Goal: Task Accomplishment & Management: Use online tool/utility

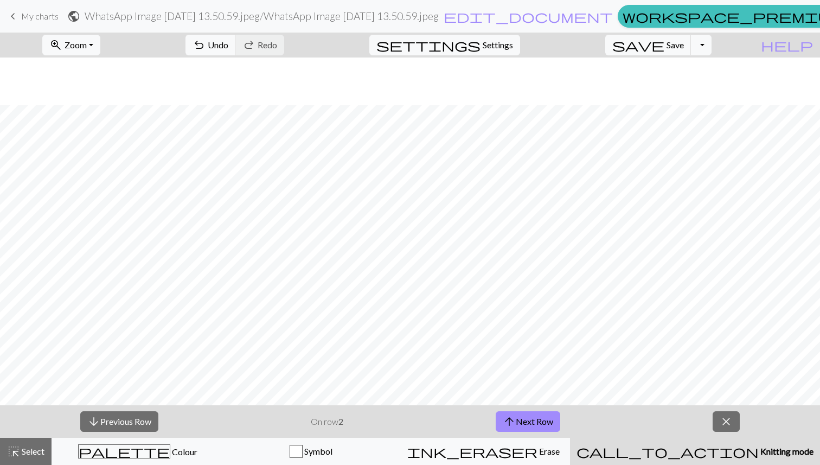
scroll to position [872, 0]
click at [664, 49] on span "save" at bounding box center [638, 44] width 52 height 15
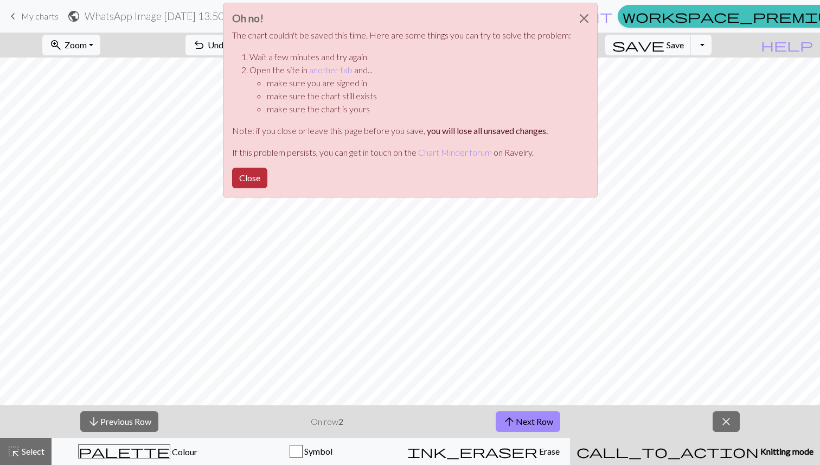
click at [252, 176] on button "Close" at bounding box center [249, 177] width 35 height 21
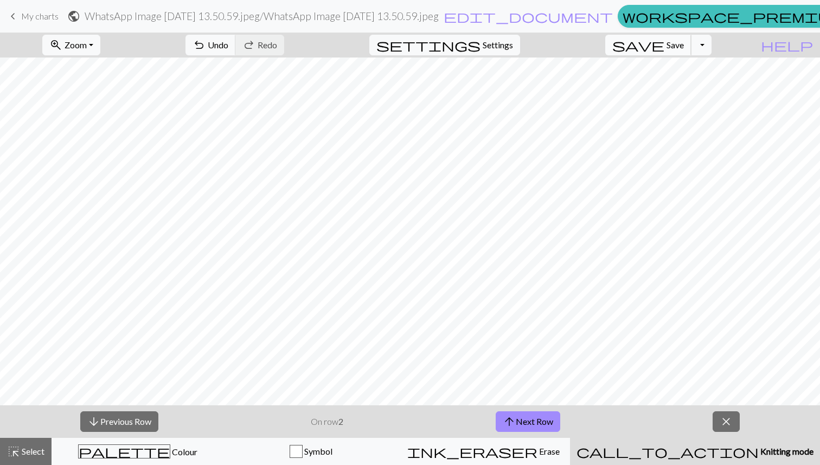
click at [681, 46] on button "save Save Save" at bounding box center [648, 45] width 86 height 21
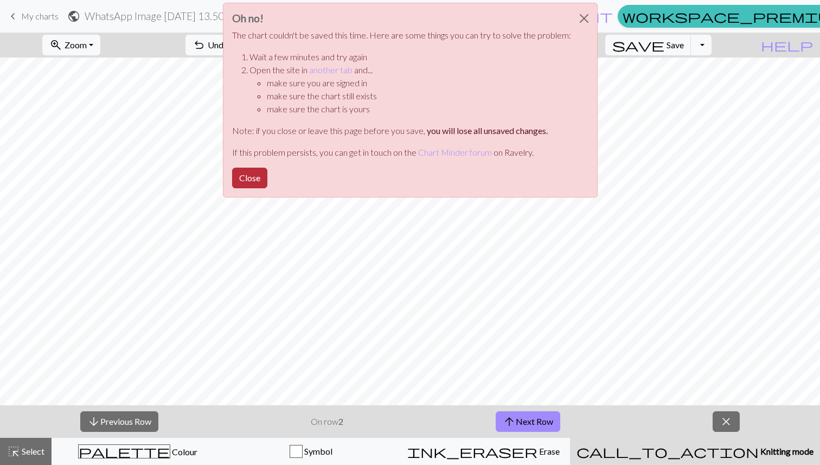
click at [247, 184] on button "Close" at bounding box center [249, 177] width 35 height 21
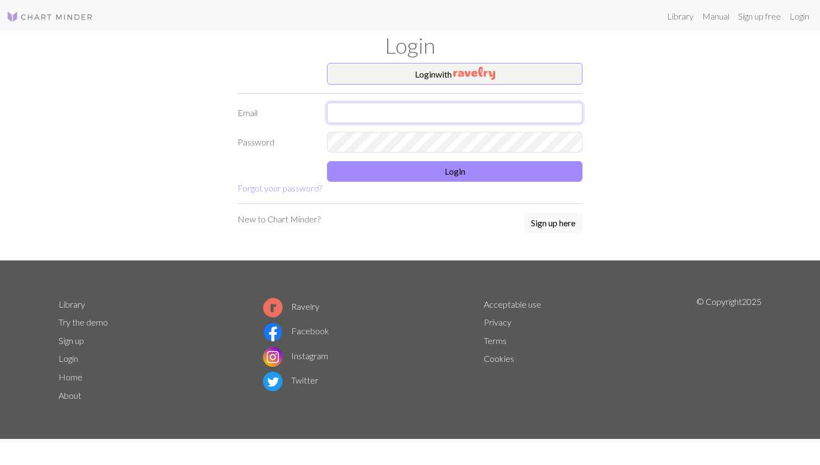
click at [394, 116] on input "text" at bounding box center [454, 112] width 255 height 21
type input "[EMAIL_ADDRESS][DOMAIN_NAME]"
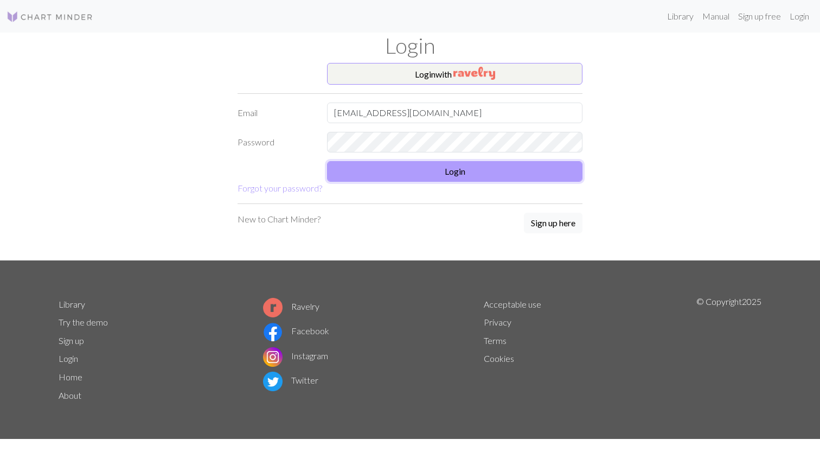
click at [407, 167] on button "Login" at bounding box center [454, 171] width 255 height 21
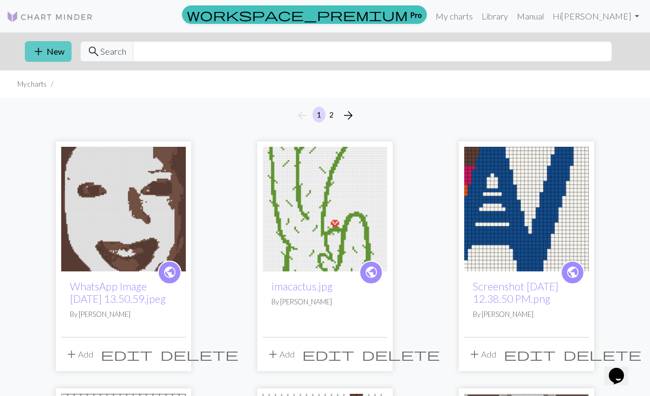
click at [33, 53] on span "add" at bounding box center [38, 51] width 13 height 15
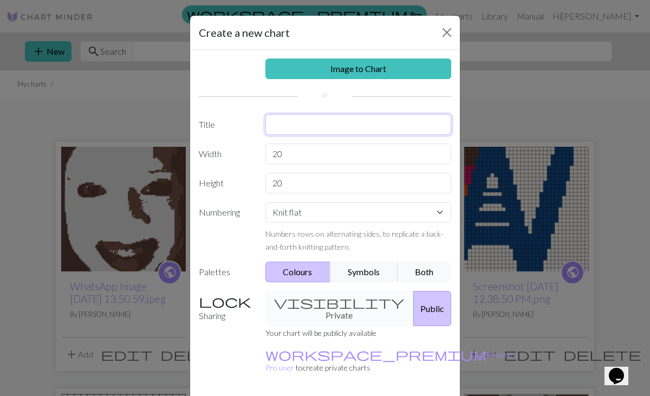
click at [289, 127] on input "text" at bounding box center [359, 124] width 186 height 21
type input "[PERSON_NAME] mom's knife"
click at [250, 144] on label "Width" at bounding box center [225, 154] width 67 height 21
drag, startPoint x: 301, startPoint y: 158, endPoint x: 250, endPoint y: 156, distance: 51.0
click at [250, 156] on div "Width 20" at bounding box center [325, 154] width 266 height 21
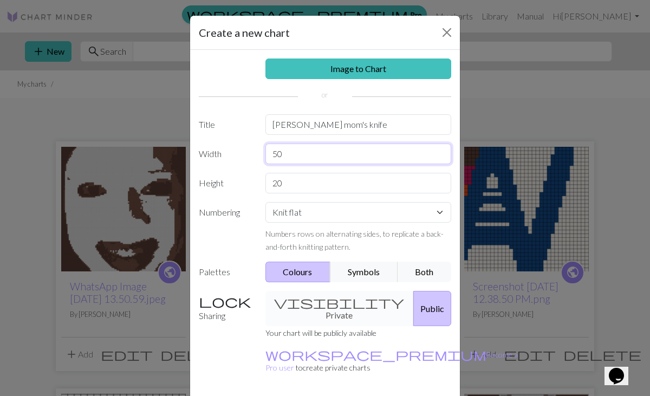
type input "50"
drag, startPoint x: 288, startPoint y: 183, endPoint x: 259, endPoint y: 182, distance: 28.7
click at [259, 182] on div "20" at bounding box center [358, 183] width 199 height 21
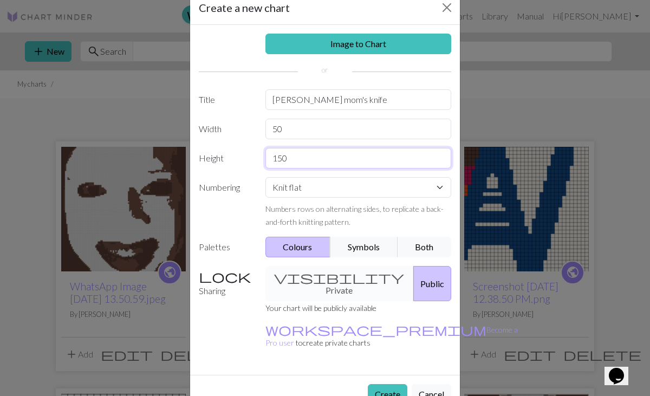
scroll to position [31, 0]
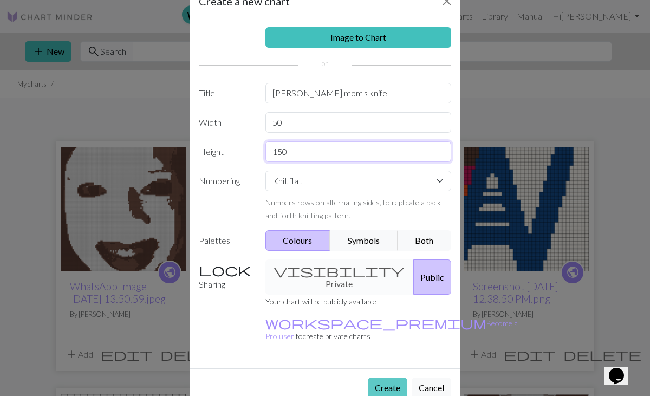
type input "150"
click at [386, 378] on button "Create" at bounding box center [388, 388] width 40 height 21
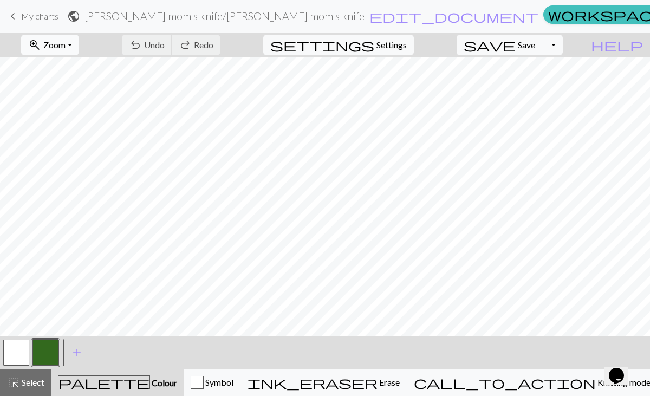
click at [66, 44] on span "Zoom" at bounding box center [54, 45] width 22 height 10
click at [78, 59] on div "Fit all Fit width Fit height 50% 100% 150% 200%" at bounding box center [64, 125] width 87 height 140
click at [70, 51] on button "zoom_in Zoom Zoom" at bounding box center [50, 45] width 58 height 21
click at [69, 66] on button "Fit all" at bounding box center [65, 68] width 86 height 17
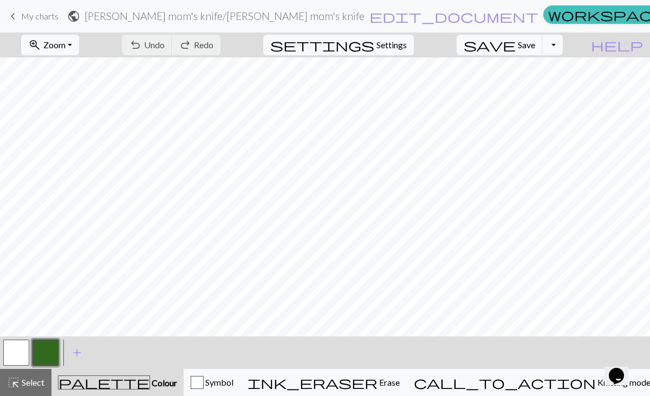
click at [23, 351] on button "button" at bounding box center [16, 353] width 26 height 26
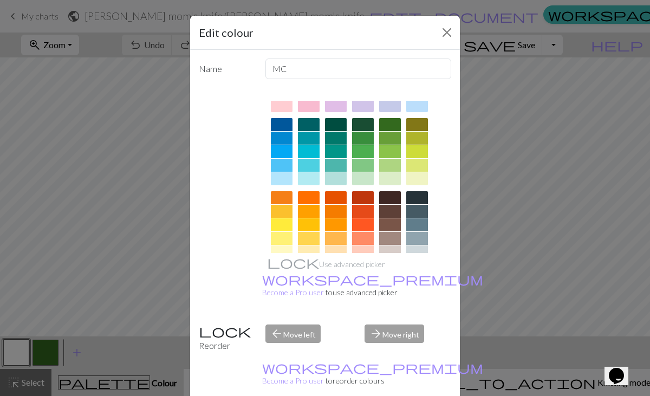
scroll to position [77, 0]
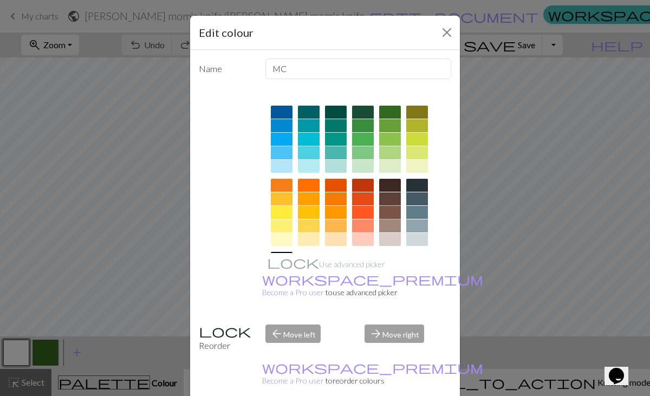
click at [393, 207] on div at bounding box center [390, 212] width 22 height 13
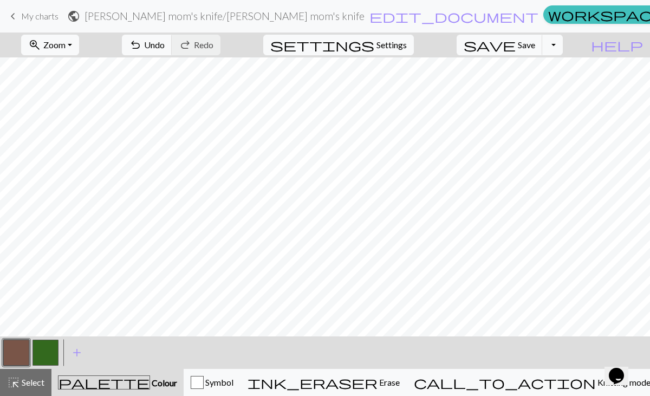
click at [45, 355] on button "button" at bounding box center [46, 353] width 26 height 26
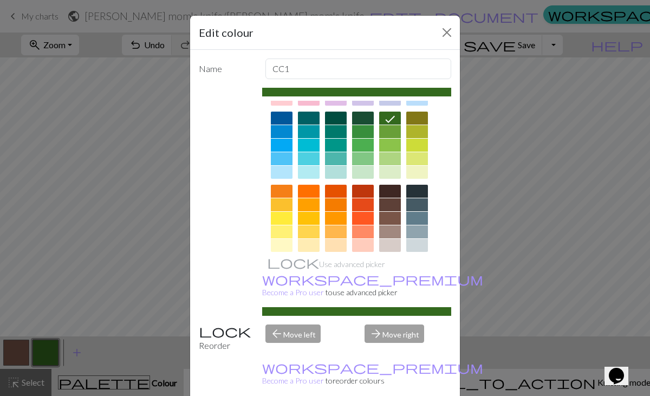
scroll to position [75, 0]
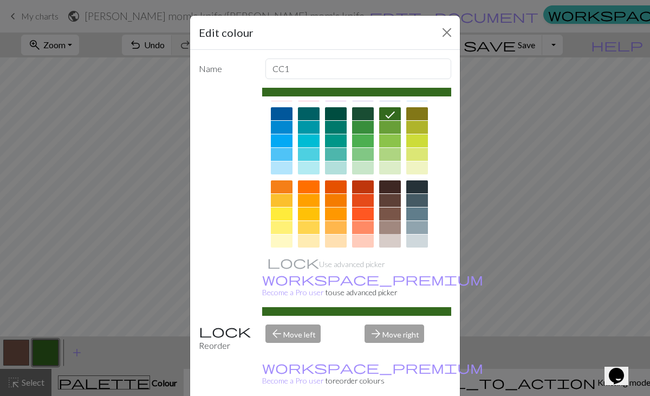
click at [393, 227] on div at bounding box center [390, 227] width 22 height 13
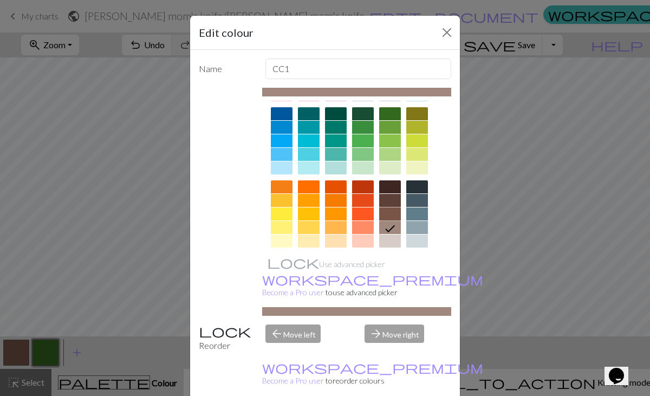
click at [392, 217] on div at bounding box center [390, 214] width 22 height 13
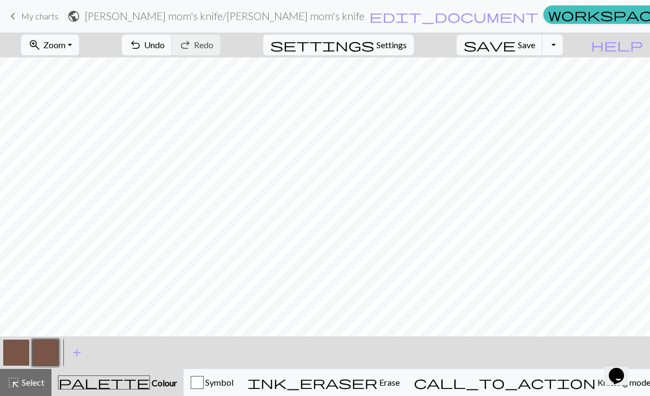
click at [53, 349] on button "button" at bounding box center [46, 353] width 26 height 26
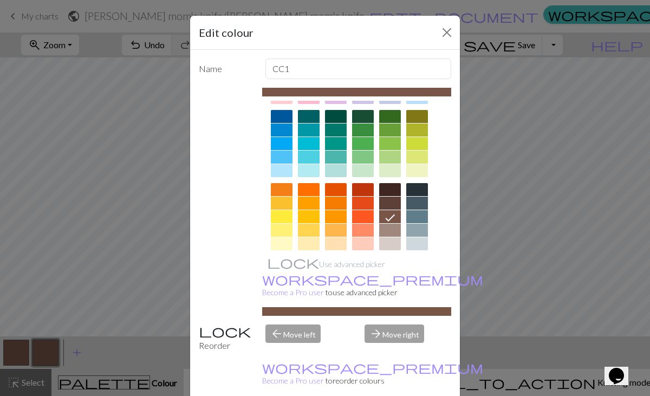
scroll to position [87, 0]
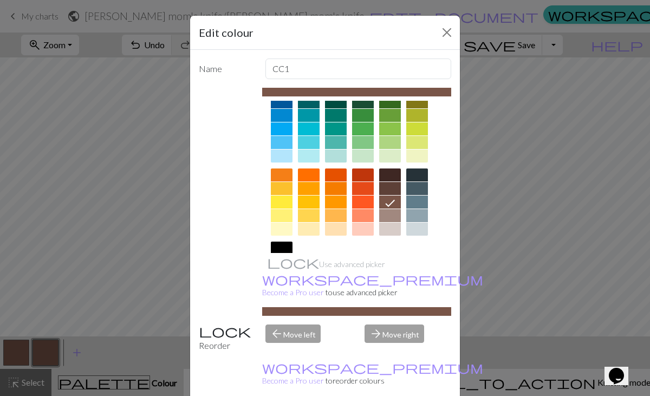
click at [388, 212] on div at bounding box center [390, 215] width 22 height 13
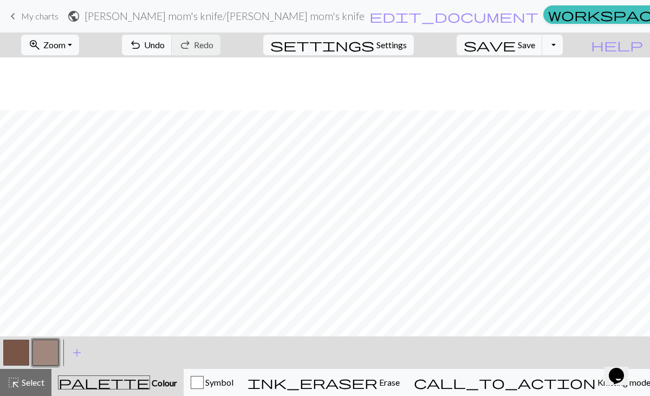
scroll to position [572, 0]
click at [8, 352] on button "button" at bounding box center [16, 353] width 26 height 26
click at [55, 360] on button "button" at bounding box center [46, 353] width 26 height 26
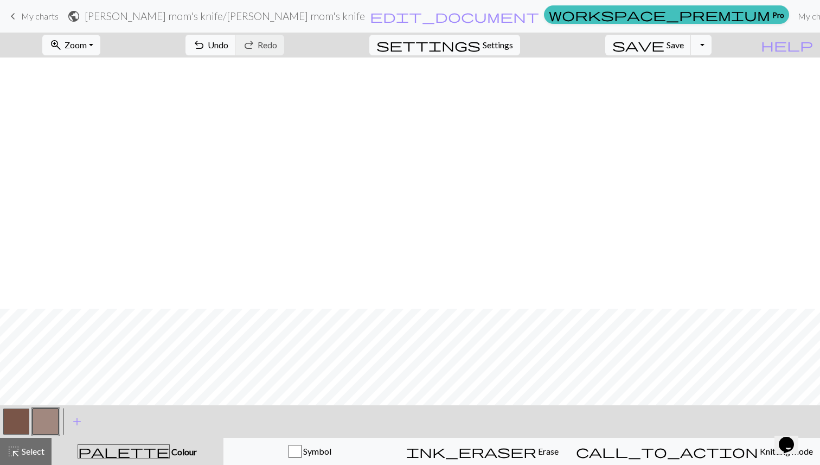
scroll to position [504, 0]
click at [16, 416] on button "button" at bounding box center [16, 421] width 26 height 26
click at [28, 423] on button "button" at bounding box center [16, 421] width 26 height 26
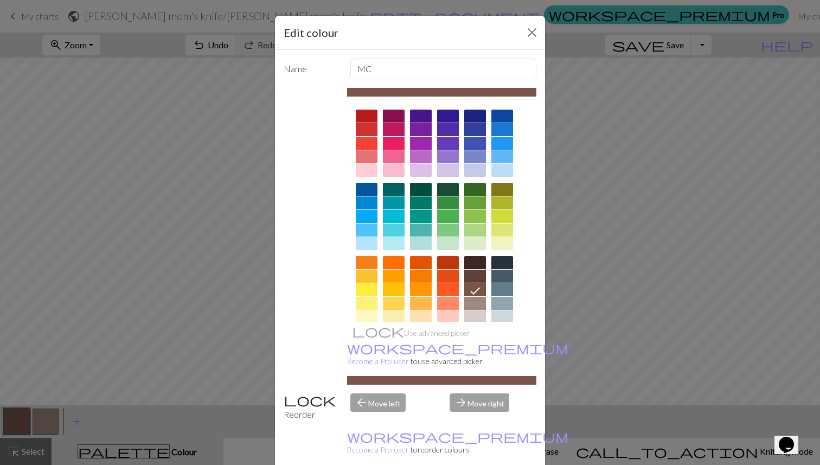
click at [276, 311] on div "Name MC Use advanced picker workspace_premium Become a Pro user to use advanced…" at bounding box center [410, 261] width 270 height 423
click at [268, 314] on div "Edit colour Name MC Use advanced picker workspace_premium Become a Pro user to …" at bounding box center [410, 232] width 820 height 465
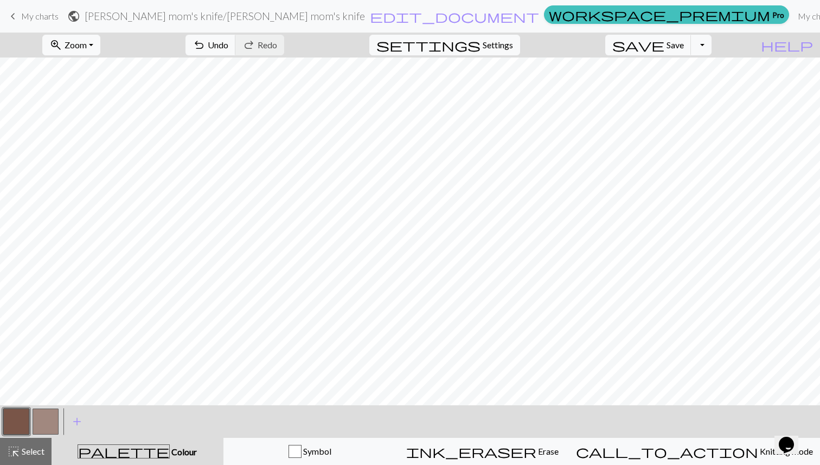
click at [44, 417] on button "button" at bounding box center [46, 421] width 26 height 26
click at [228, 48] on span "Undo" at bounding box center [218, 45] width 21 height 10
click at [21, 417] on button "button" at bounding box center [16, 421] width 26 height 26
click at [48, 418] on button "button" at bounding box center [46, 421] width 26 height 26
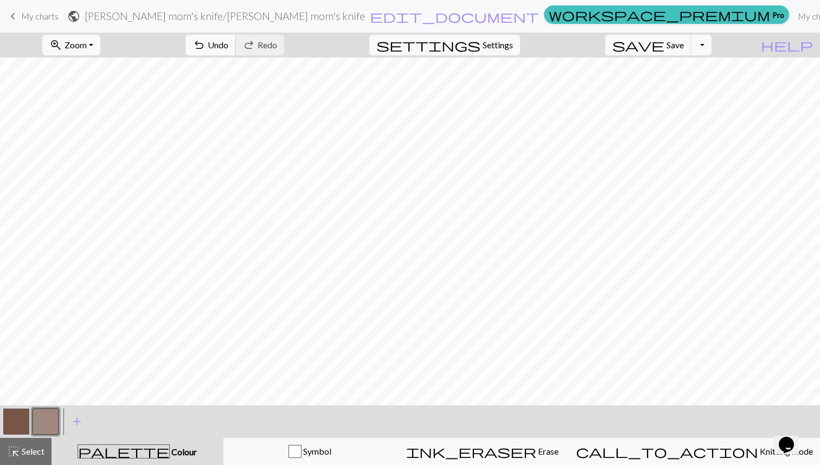
click at [228, 45] on span "Undo" at bounding box center [218, 45] width 21 height 10
click at [3, 428] on button "button" at bounding box center [16, 421] width 26 height 26
click at [9, 423] on button "button" at bounding box center [16, 421] width 26 height 26
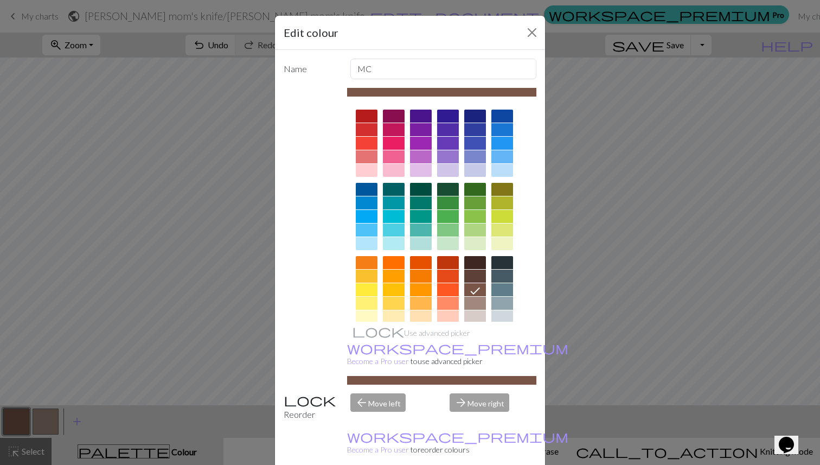
click at [235, 312] on div "Edit colour Name MC Use advanced picker workspace_premium Become a Pro user to …" at bounding box center [410, 232] width 820 height 465
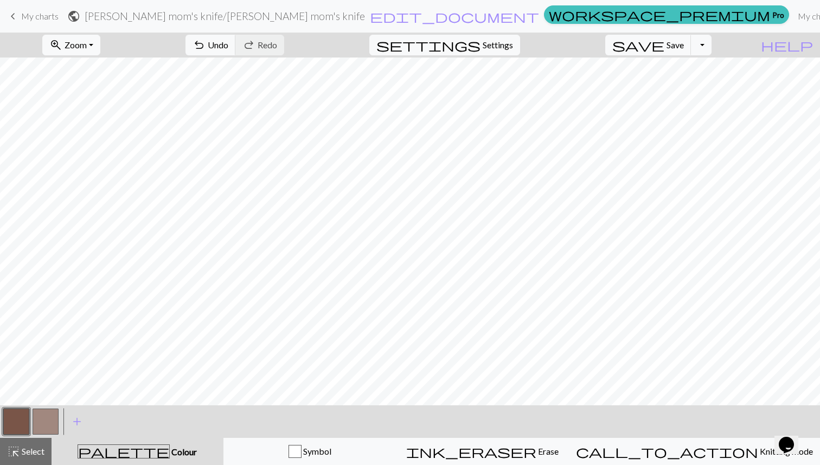
click at [38, 426] on button "button" at bounding box center [46, 421] width 26 height 26
click at [228, 45] on span "Undo" at bounding box center [218, 45] width 21 height 10
click at [228, 49] on span "Undo" at bounding box center [218, 45] width 21 height 10
click at [17, 418] on button "button" at bounding box center [16, 421] width 26 height 26
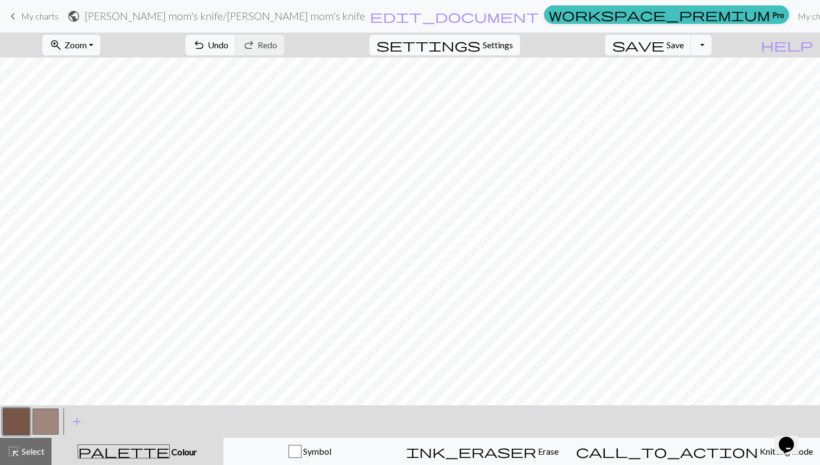
click at [42, 427] on button "button" at bounding box center [46, 421] width 26 height 26
click at [228, 49] on span "Undo" at bounding box center [218, 45] width 21 height 10
click at [15, 423] on button "button" at bounding box center [16, 421] width 26 height 26
click at [46, 423] on button "button" at bounding box center [46, 421] width 26 height 26
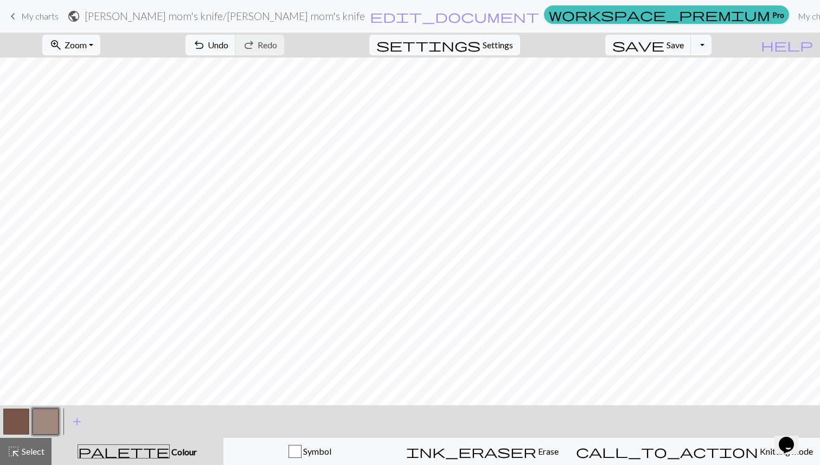
click at [16, 415] on button "button" at bounding box center [16, 421] width 26 height 26
click at [46, 417] on button "button" at bounding box center [46, 421] width 26 height 26
click at [20, 421] on button "button" at bounding box center [16, 421] width 26 height 26
click at [49, 426] on button "button" at bounding box center [46, 421] width 26 height 26
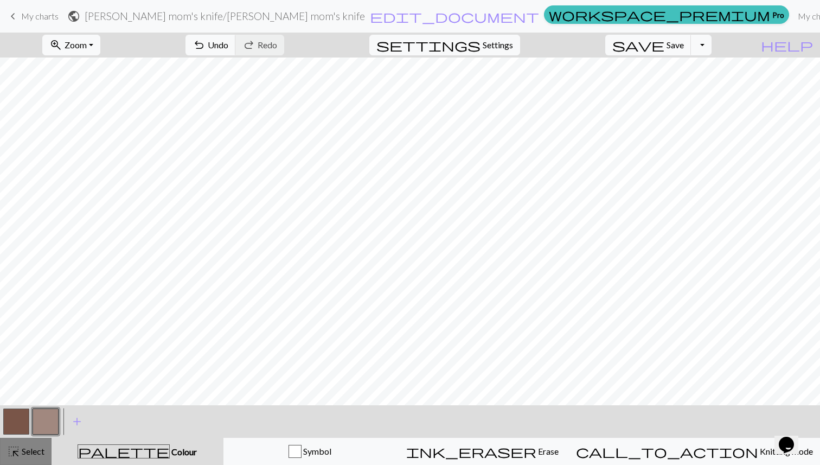
click at [23, 456] on div "highlight_alt Select Select" at bounding box center [25, 450] width 37 height 13
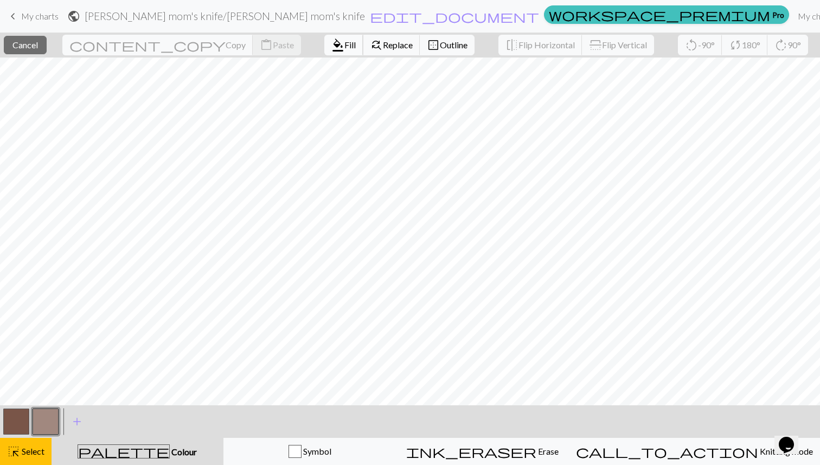
click at [324, 50] on button "format_color_fill Fill" at bounding box center [343, 45] width 39 height 21
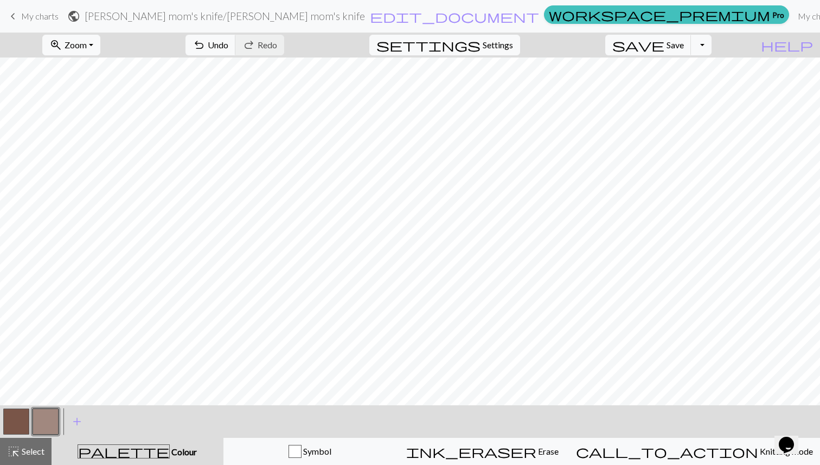
click at [16, 429] on button "button" at bounding box center [16, 421] width 26 height 26
click at [205, 43] on span "undo" at bounding box center [198, 44] width 13 height 15
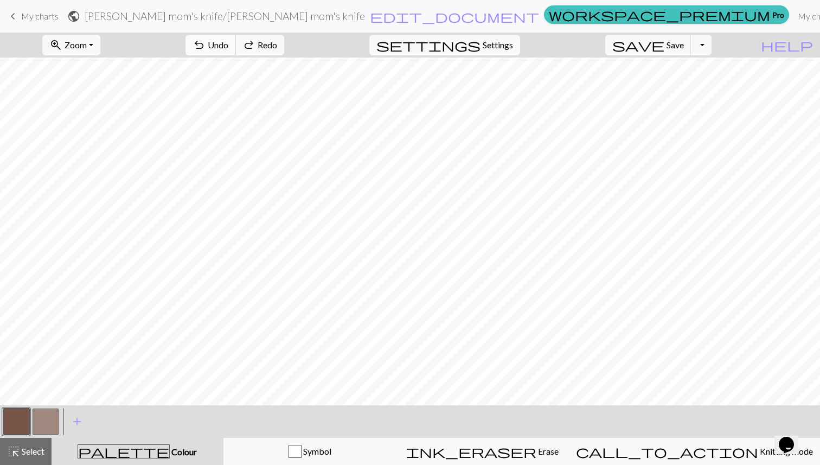
click at [205, 43] on span "undo" at bounding box center [198, 44] width 13 height 15
click at [228, 48] on span "Undo" at bounding box center [218, 45] width 21 height 10
click at [228, 49] on span "Undo" at bounding box center [218, 45] width 21 height 10
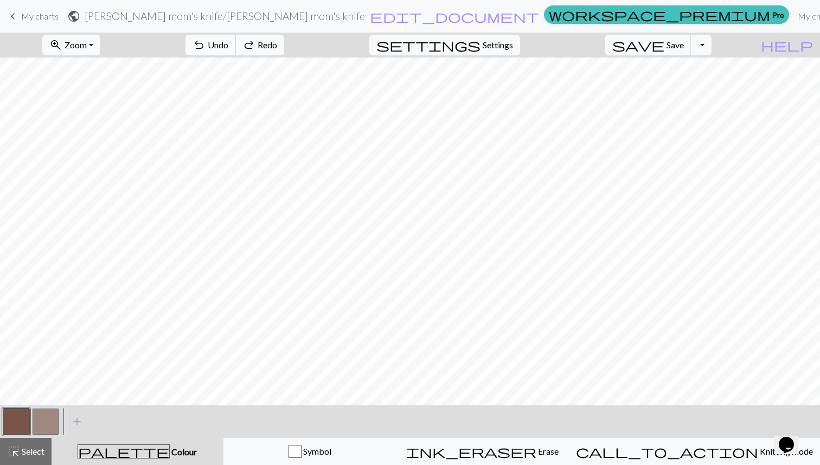
click at [228, 49] on span "Undo" at bounding box center [218, 45] width 21 height 10
click at [277, 47] on span "Redo" at bounding box center [267, 45] width 20 height 10
click at [52, 418] on button "button" at bounding box center [46, 421] width 26 height 26
click at [18, 416] on button "button" at bounding box center [16, 421] width 26 height 26
click at [51, 416] on button "button" at bounding box center [46, 421] width 26 height 26
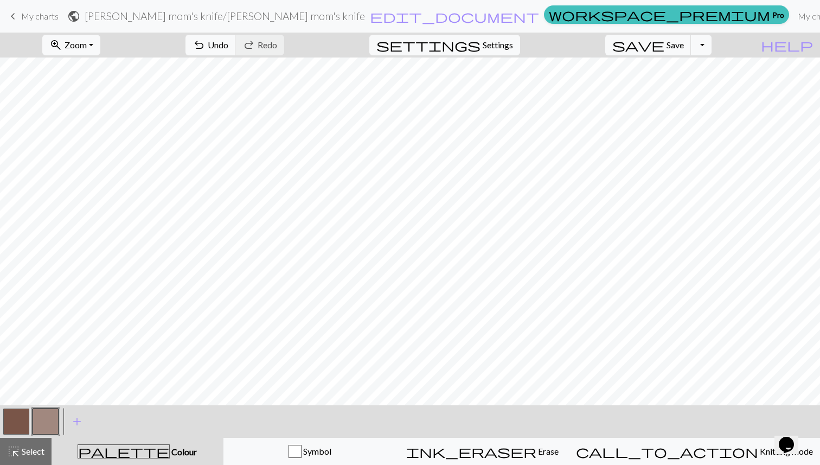
click at [24, 411] on button "button" at bounding box center [16, 421] width 26 height 26
click at [51, 423] on button "button" at bounding box center [46, 421] width 26 height 26
click at [22, 415] on button "button" at bounding box center [16, 421] width 26 height 26
click at [43, 418] on button "button" at bounding box center [46, 421] width 26 height 26
click at [205, 37] on span "undo" at bounding box center [198, 44] width 13 height 15
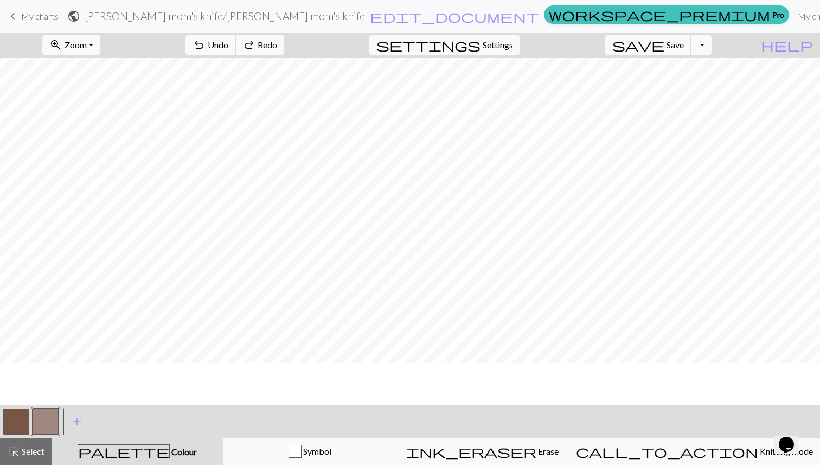
scroll to position [302, 0]
click at [46, 448] on button "highlight_alt Select Select" at bounding box center [25, 450] width 51 height 27
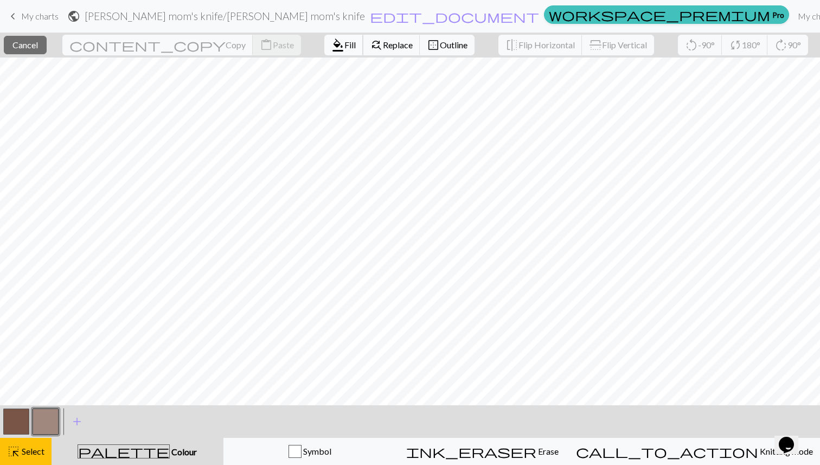
click at [344, 44] on span "Fill" at bounding box center [349, 45] width 11 height 10
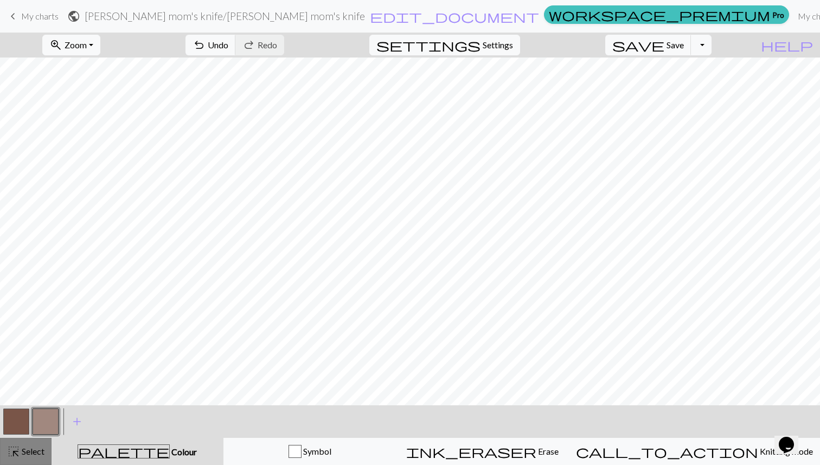
click at [41, 452] on span "Select" at bounding box center [32, 451] width 24 height 10
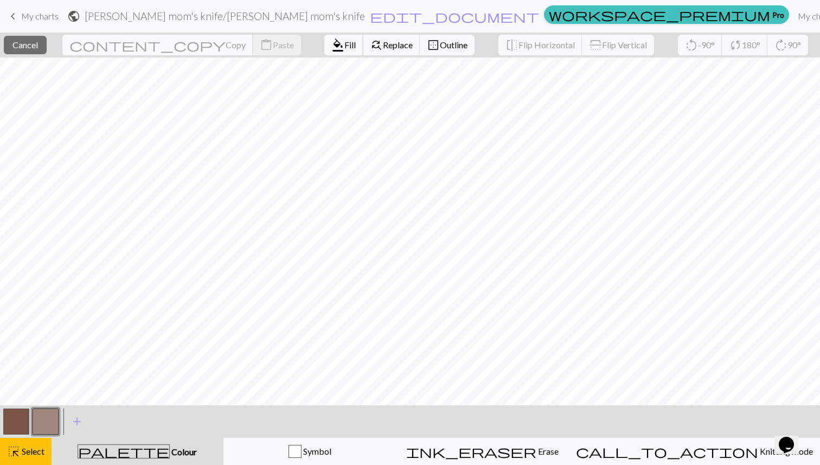
click at [331, 44] on span "format_color_fill" at bounding box center [337, 44] width 13 height 15
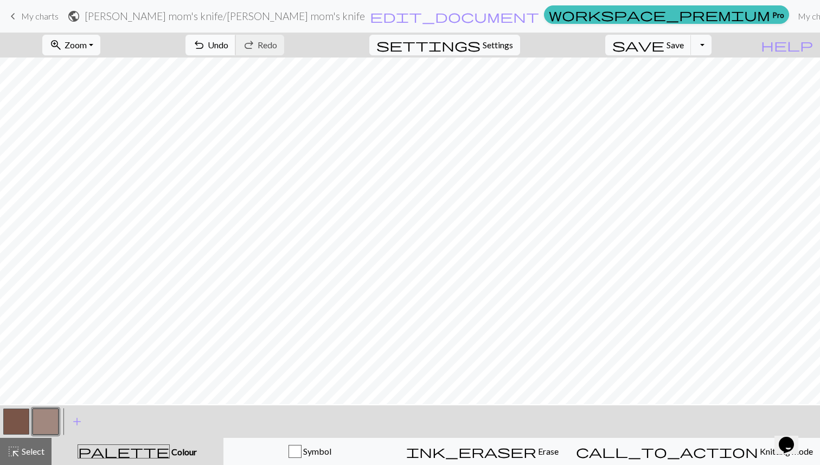
scroll to position [83, 0]
click at [228, 47] on span "Undo" at bounding box center [218, 45] width 21 height 10
click at [30, 419] on div at bounding box center [16, 421] width 29 height 29
click at [28, 419] on button "button" at bounding box center [16, 421] width 26 height 26
click at [228, 42] on span "Undo" at bounding box center [218, 45] width 21 height 10
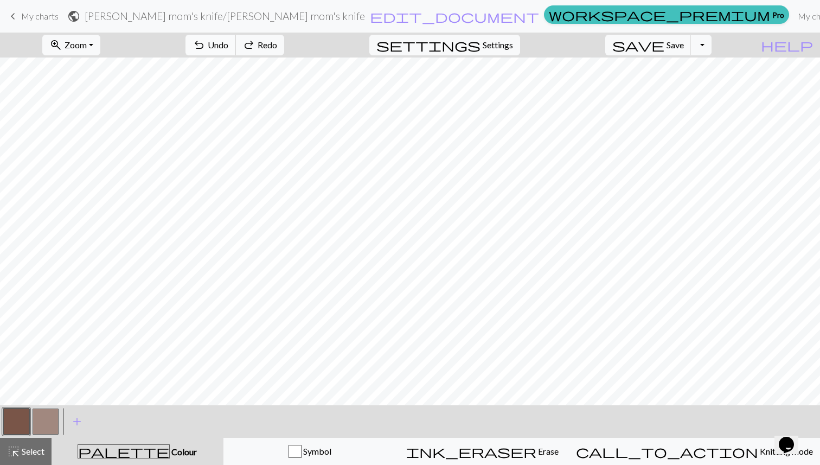
click at [228, 42] on span "Undo" at bounding box center [218, 45] width 21 height 10
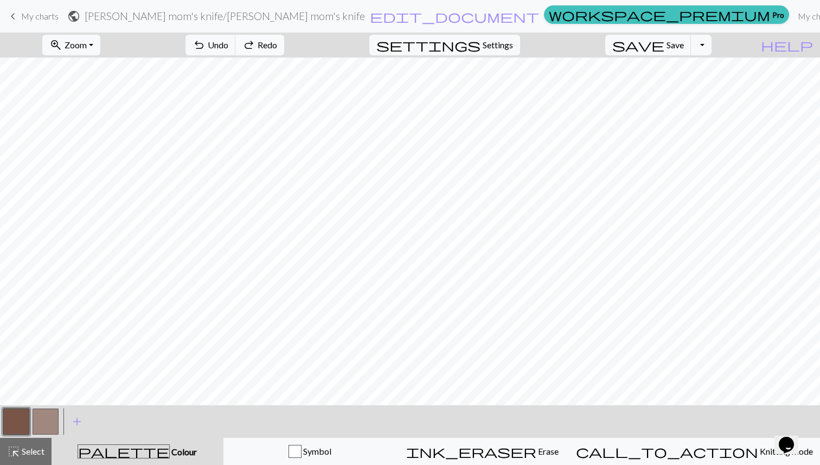
click at [277, 43] on span "Redo" at bounding box center [267, 45] width 20 height 10
click at [42, 420] on button "button" at bounding box center [46, 421] width 26 height 26
click at [23, 414] on button "button" at bounding box center [16, 421] width 26 height 26
click at [21, 455] on span "Select" at bounding box center [32, 451] width 24 height 10
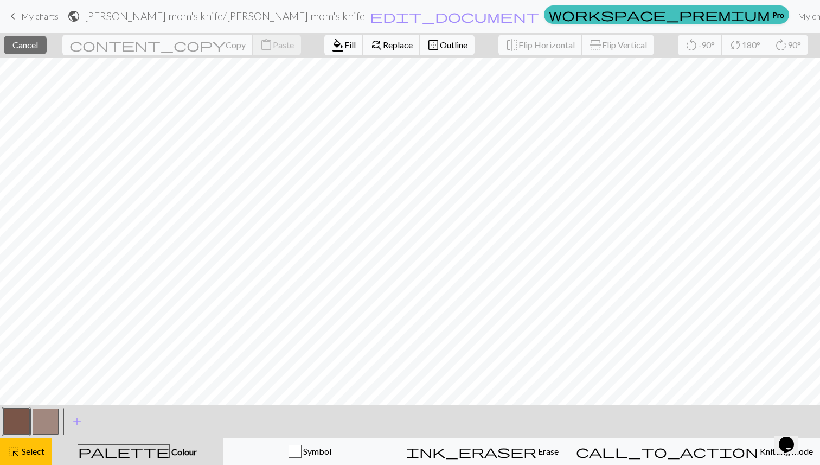
click at [344, 48] on span "Fill" at bounding box center [349, 45] width 11 height 10
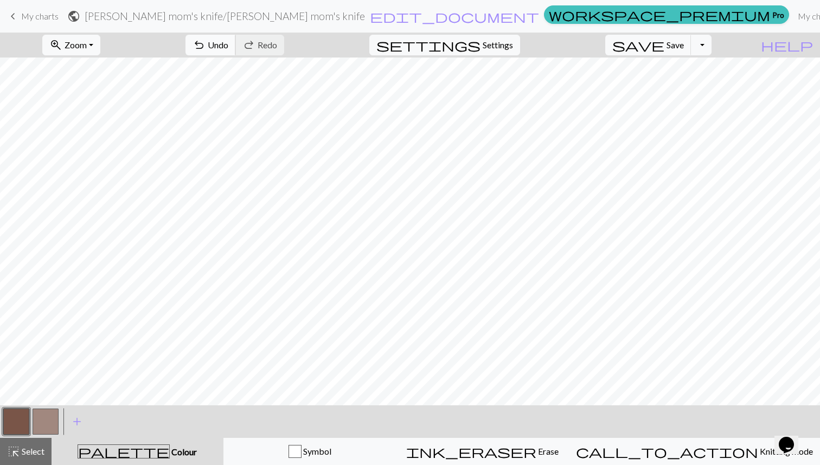
click at [205, 41] on span "undo" at bounding box center [198, 44] width 13 height 15
click at [49, 422] on button "button" at bounding box center [46, 421] width 26 height 26
click at [43, 441] on button "highlight_alt Select Select" at bounding box center [25, 450] width 51 height 27
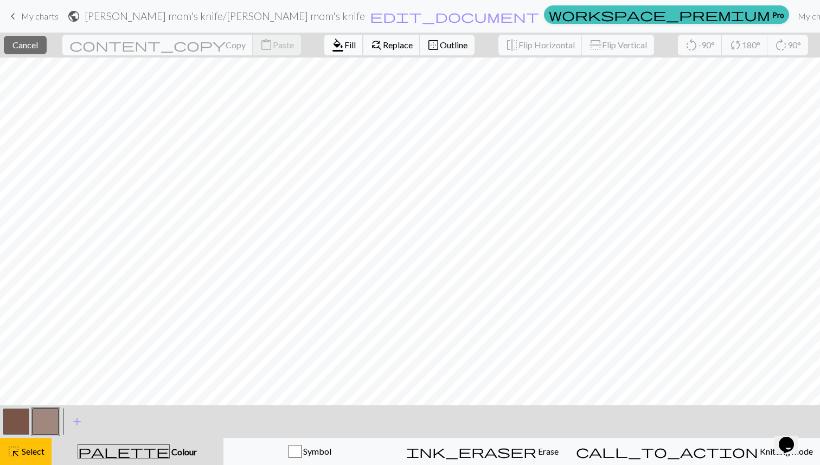
click at [344, 47] on span "Fill" at bounding box center [349, 45] width 11 height 10
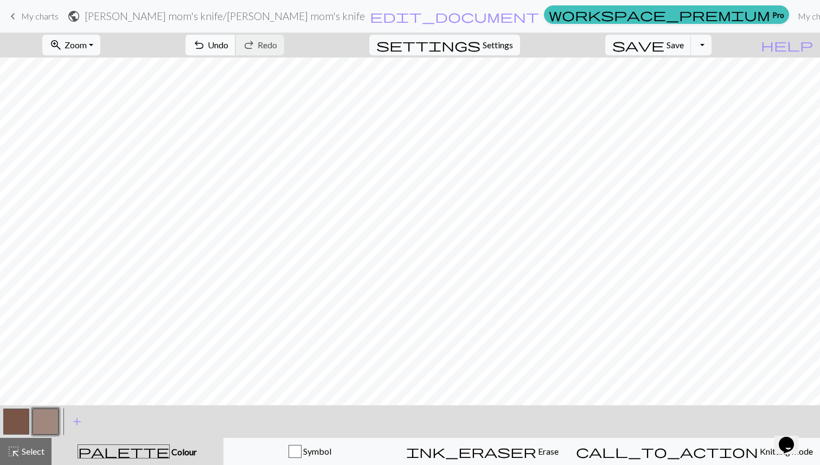
click at [205, 51] on span "undo" at bounding box center [198, 44] width 13 height 15
click at [11, 421] on button "button" at bounding box center [16, 421] width 26 height 26
click at [46, 425] on button "button" at bounding box center [46, 421] width 26 height 26
click at [684, 48] on span "Save" at bounding box center [674, 45] width 17 height 10
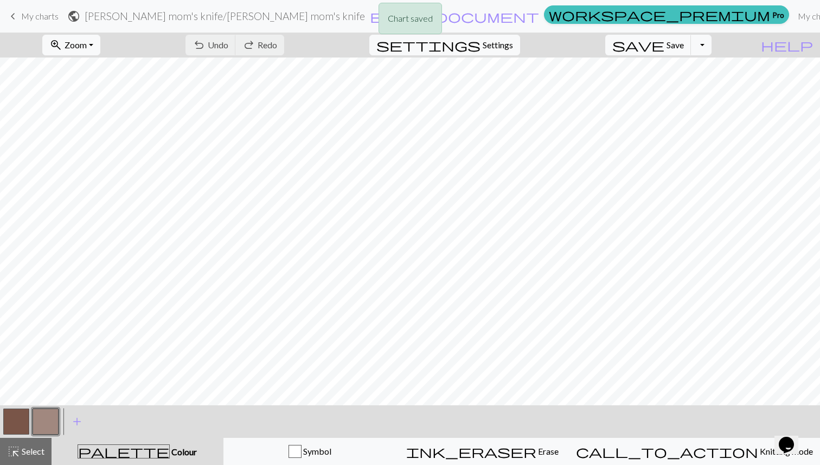
click at [717, 41] on div "Chart saved" at bounding box center [410, 21] width 820 height 43
click at [711, 49] on button "Toggle Dropdown" at bounding box center [701, 45] width 21 height 21
click at [692, 83] on button "save_alt Download" at bounding box center [621, 86] width 179 height 17
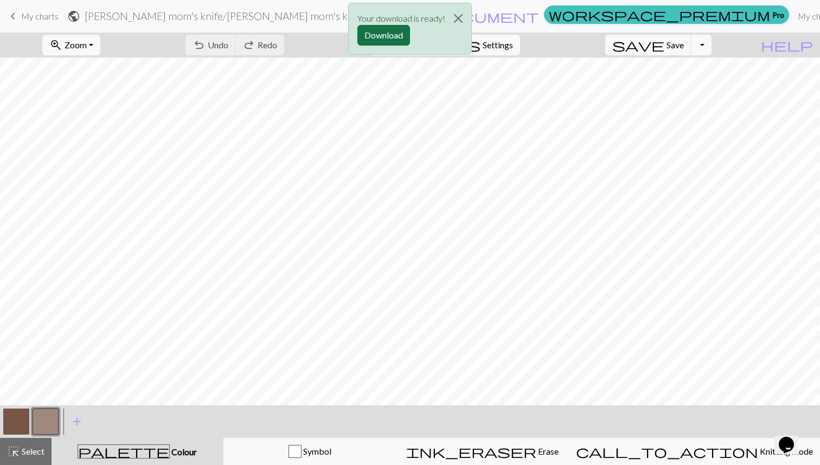
click at [385, 28] on button "Download" at bounding box center [383, 35] width 53 height 21
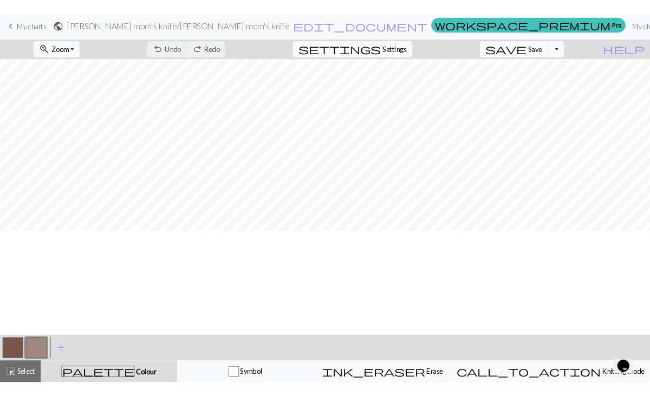
scroll to position [373, 0]
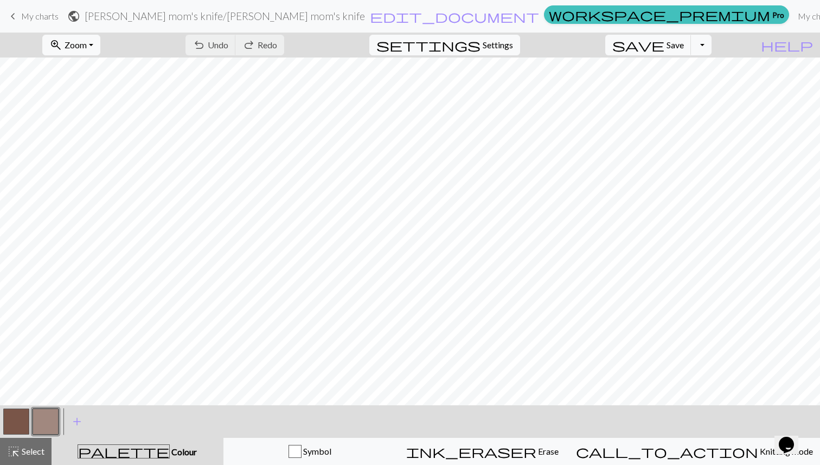
click at [16, 417] on button "button" at bounding box center [16, 421] width 26 height 26
click at [236, 46] on button "undo Undo Undo" at bounding box center [210, 45] width 50 height 21
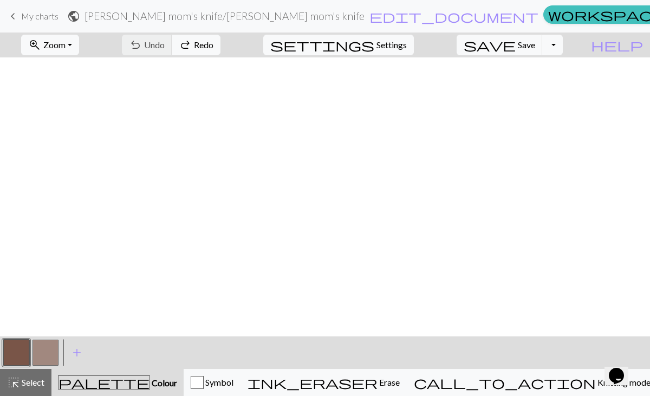
scroll to position [0, 0]
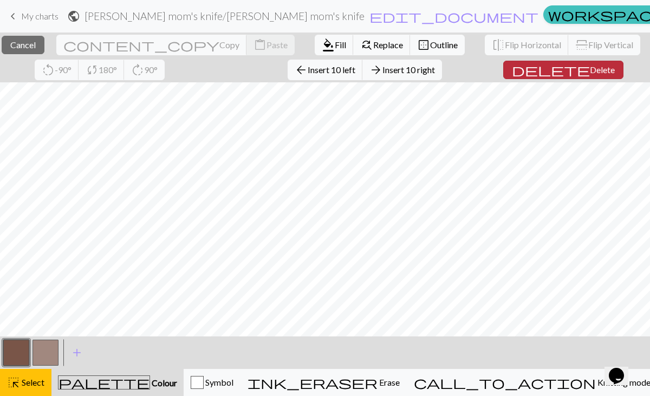
click at [590, 72] on span "Delete" at bounding box center [602, 70] width 25 height 10
click at [569, 77] on span "delete" at bounding box center [551, 69] width 78 height 15
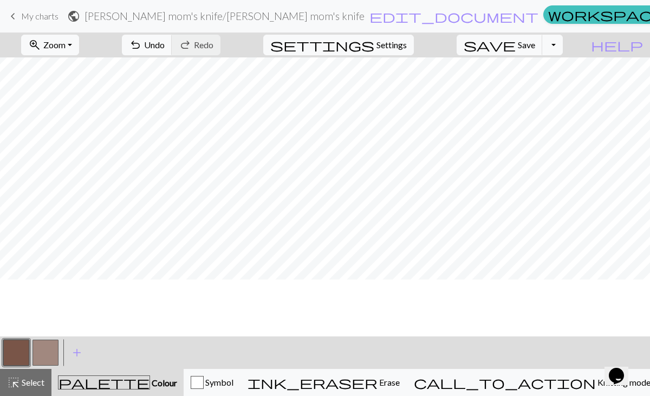
scroll to position [0, 0]
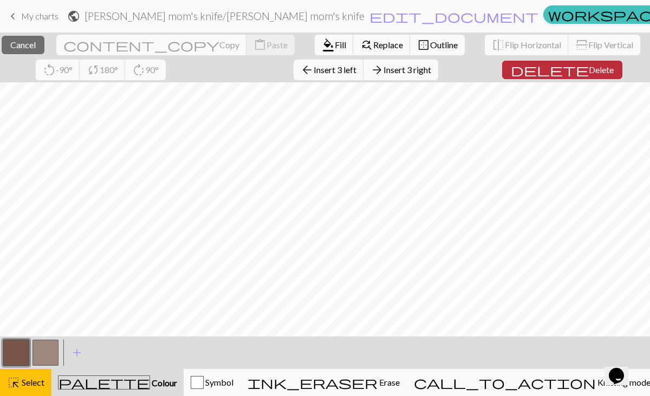
click at [577, 78] on span "delete" at bounding box center [550, 69] width 78 height 15
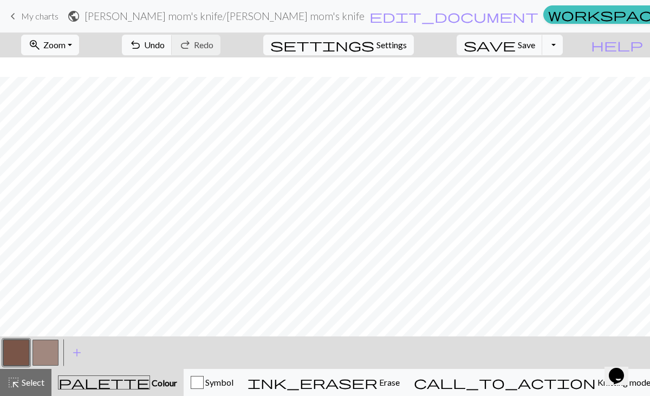
scroll to position [572, 0]
click at [516, 46] on span "save" at bounding box center [490, 44] width 52 height 15
click at [563, 44] on button "Toggle Dropdown" at bounding box center [553, 45] width 21 height 21
click at [546, 86] on button "save_alt Download" at bounding box center [473, 86] width 179 height 17
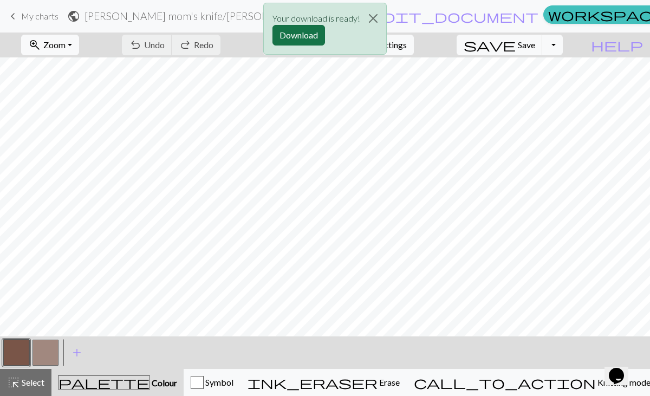
click at [304, 38] on button "Download" at bounding box center [299, 35] width 53 height 21
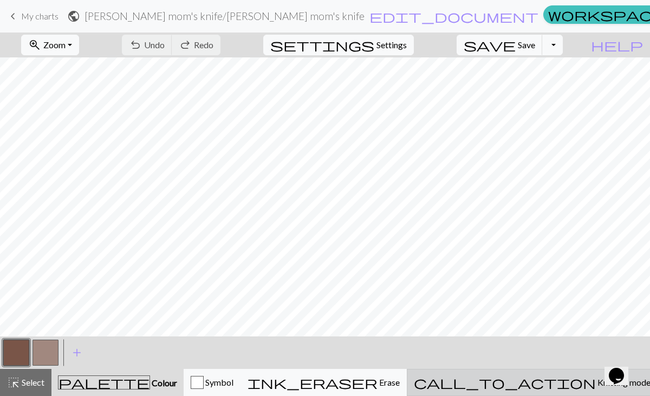
click at [544, 385] on span "call_to_action" at bounding box center [505, 382] width 182 height 15
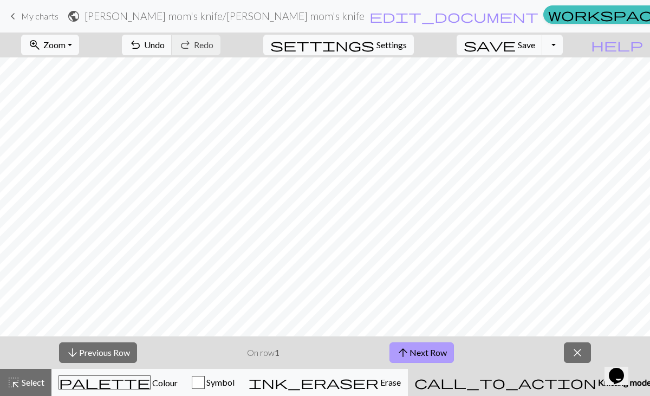
click at [416, 355] on button "arrow_upward Next Row" at bounding box center [422, 353] width 65 height 21
click at [113, 341] on div "arrow_downward Previous Row On row 2 arrow_upward Next Row close" at bounding box center [325, 353] width 650 height 33
click at [113, 347] on button "arrow_downward Previous Row" at bounding box center [98, 353] width 78 height 21
click at [415, 354] on button "arrow_upward Next Row" at bounding box center [422, 353] width 65 height 21
click at [357, 349] on div "arrow_downward Previous Row On row 2 arrow_upward Next Row close" at bounding box center [325, 353] width 650 height 33
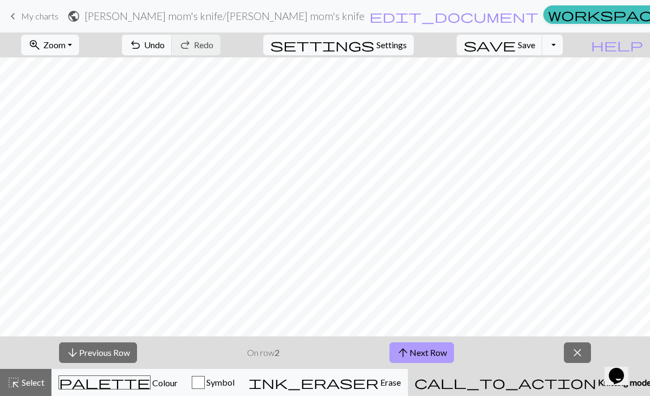
click at [423, 344] on button "arrow_upward Next Row" at bounding box center [422, 353] width 65 height 21
click at [481, 349] on div "arrow_downward Previous Row On row 3 arrow_upward Next Row close" at bounding box center [325, 353] width 650 height 33
click at [444, 344] on button "arrow_upward Next Row" at bounding box center [422, 353] width 65 height 21
click at [427, 356] on button "arrow_upward Next Row" at bounding box center [422, 353] width 65 height 21
click at [405, 339] on div "arrow_downward Previous Row On row 5 arrow_upward Next Row close" at bounding box center [325, 353] width 650 height 33
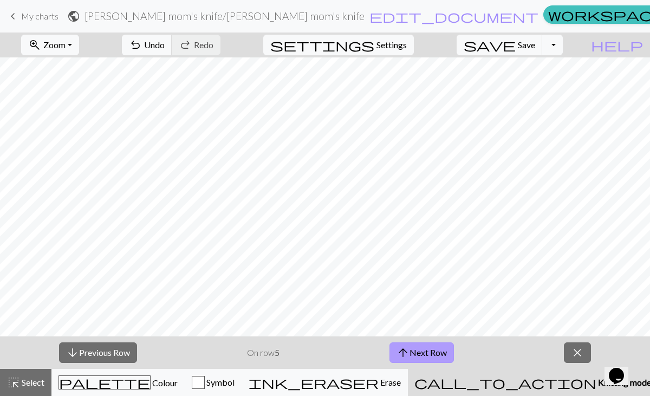
click at [405, 349] on span "arrow_upward" at bounding box center [403, 352] width 13 height 15
click at [367, 349] on div "arrow_downward Previous Row On row 6 arrow_upward Next Row close" at bounding box center [325, 353] width 650 height 33
click at [516, 43] on span "save" at bounding box center [490, 44] width 52 height 15
click at [563, 47] on button "Toggle Dropdown" at bounding box center [553, 45] width 21 height 21
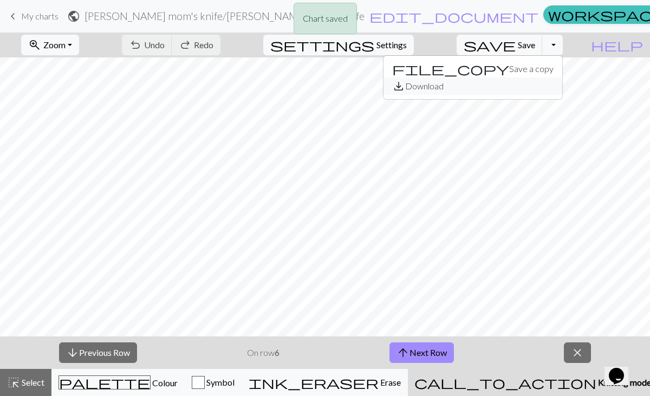
click at [540, 83] on button "save_alt Download" at bounding box center [473, 86] width 179 height 17
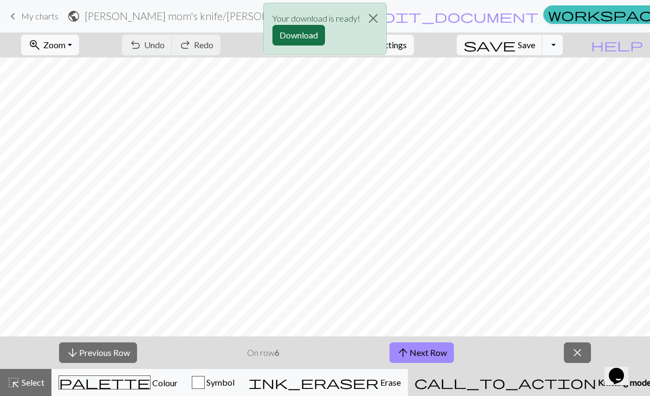
click at [300, 31] on button "Download" at bounding box center [299, 35] width 53 height 21
